Goal: Task Accomplishment & Management: Manage account settings

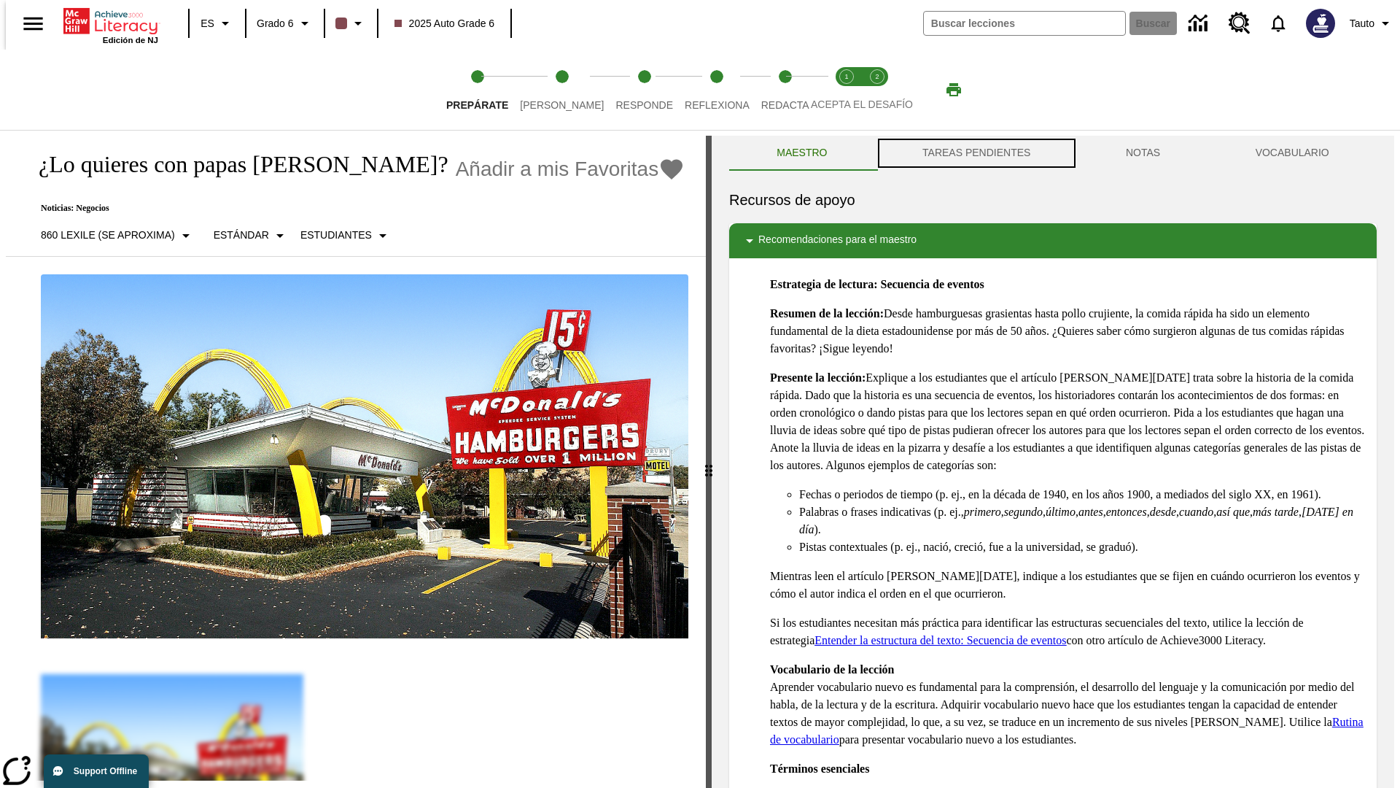
click at [975, 153] on button "TAREAS PENDIENTES" at bounding box center [976, 153] width 203 height 35
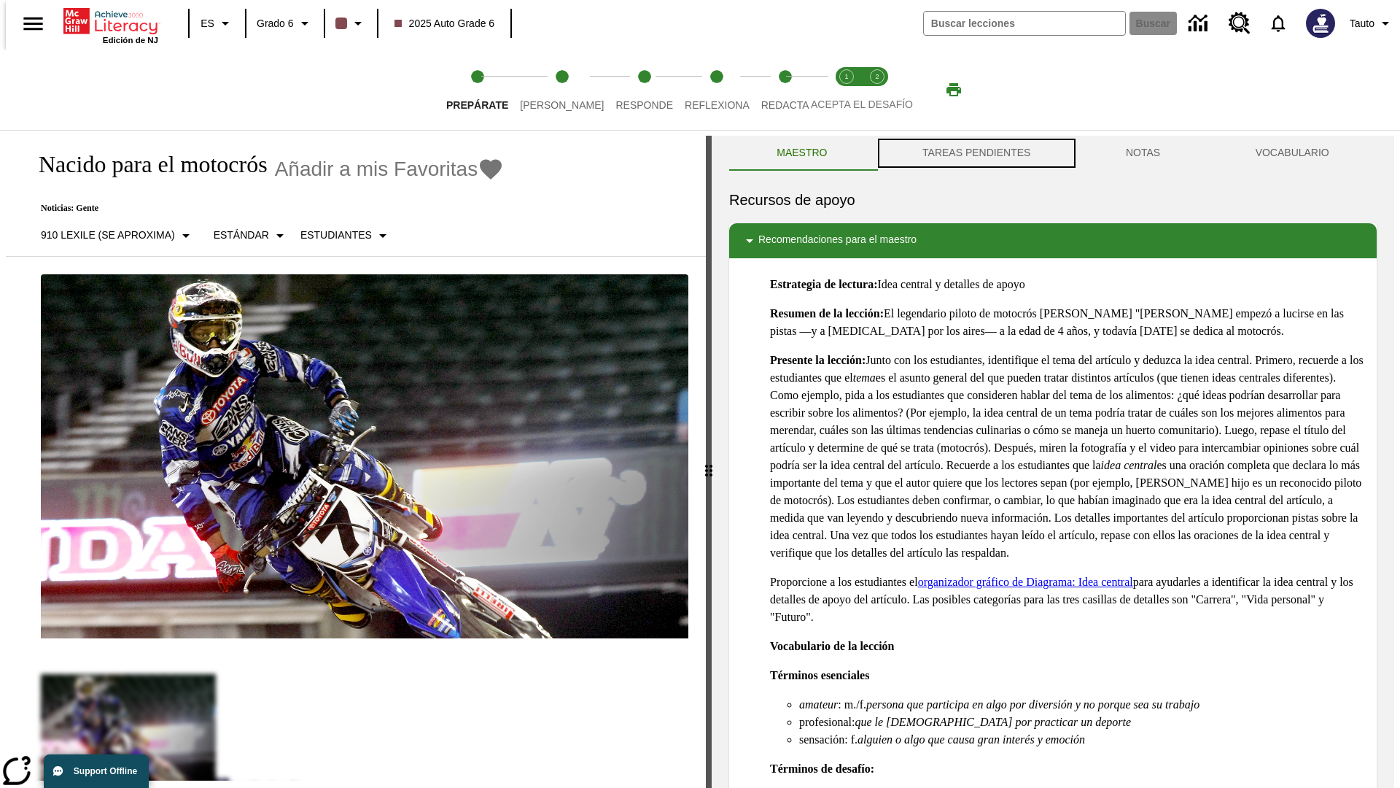
click at [975, 153] on button "TAREAS PENDIENTES" at bounding box center [976, 153] width 203 height 35
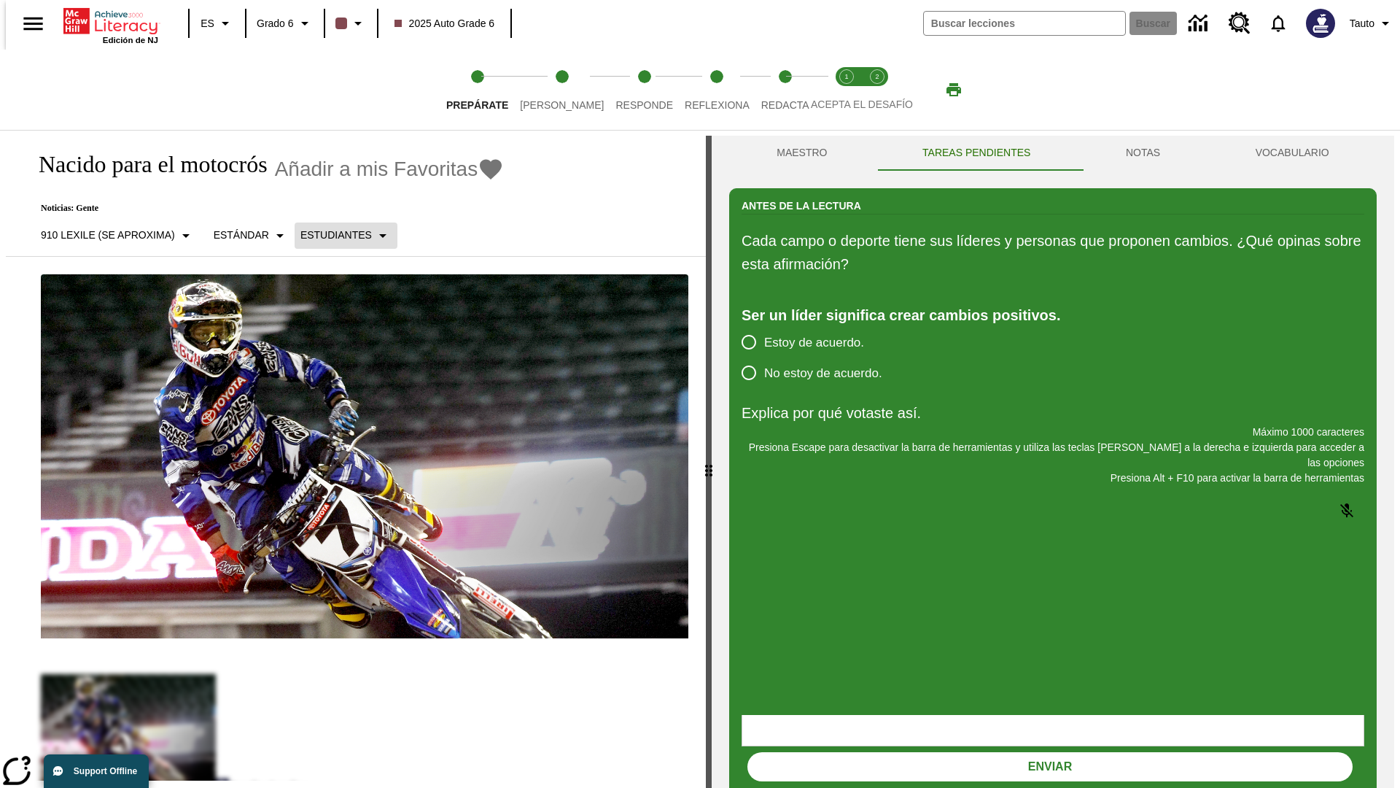
click at [334, 235] on p "Estudiantes" at bounding box center [335, 235] width 71 height 15
